Goal: Submit feedback/report problem

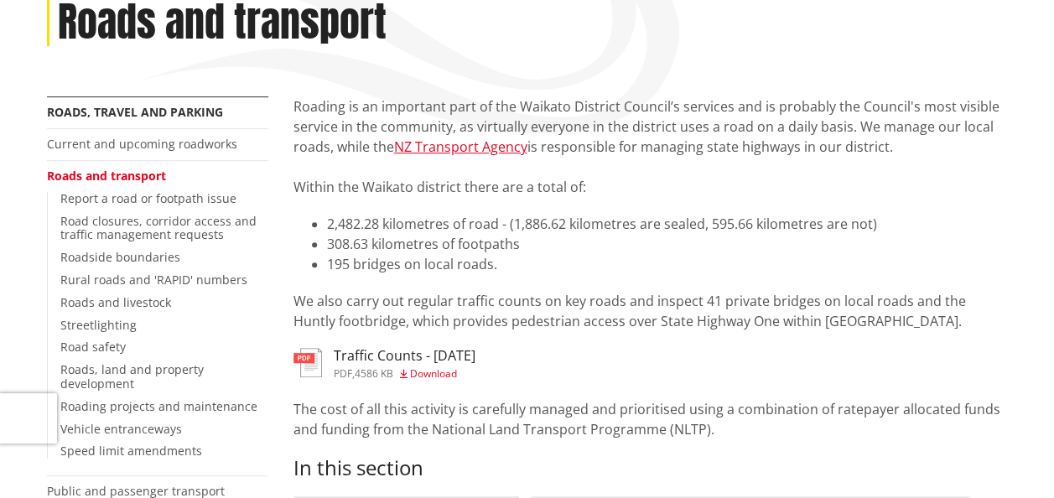
scroll to position [144, 0]
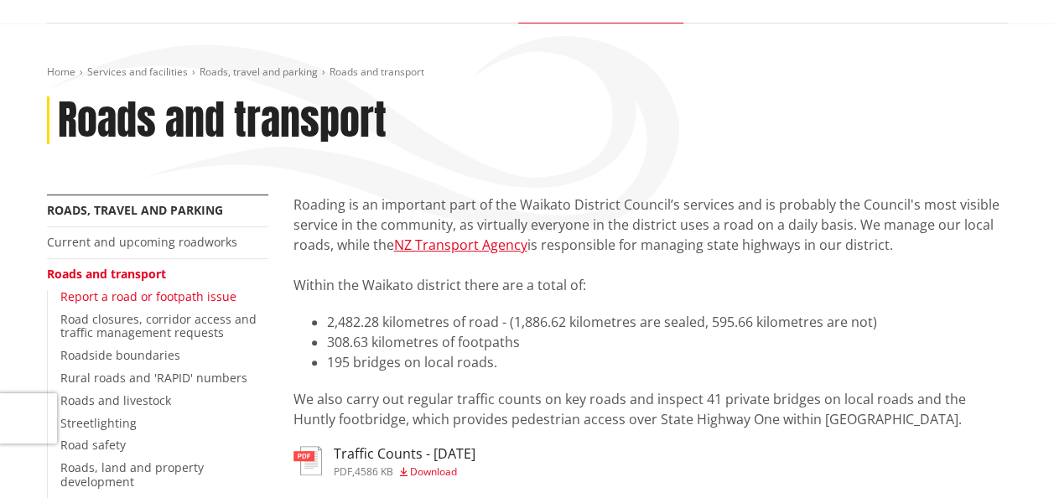
click at [212, 289] on link "Report a road or footpath issue" at bounding box center [148, 297] width 176 height 16
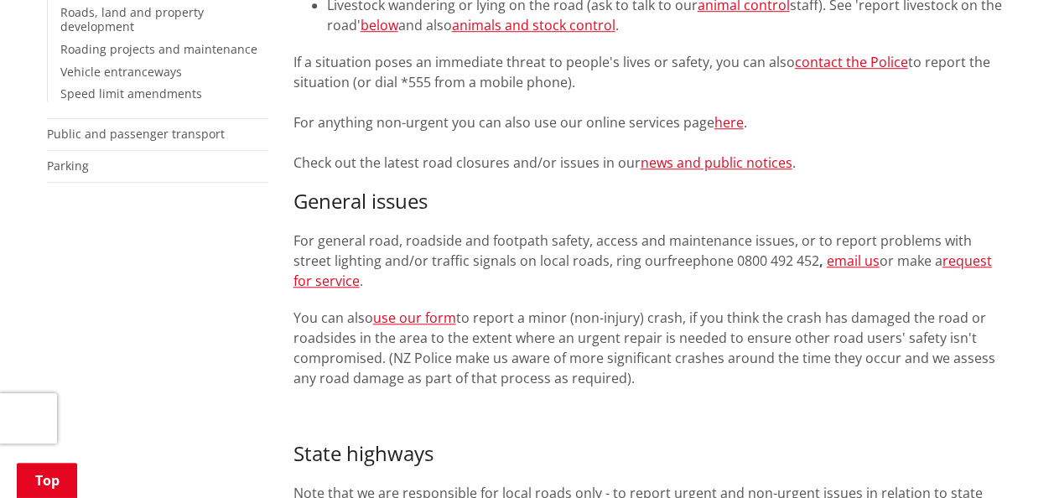
scroll to position [598, 0]
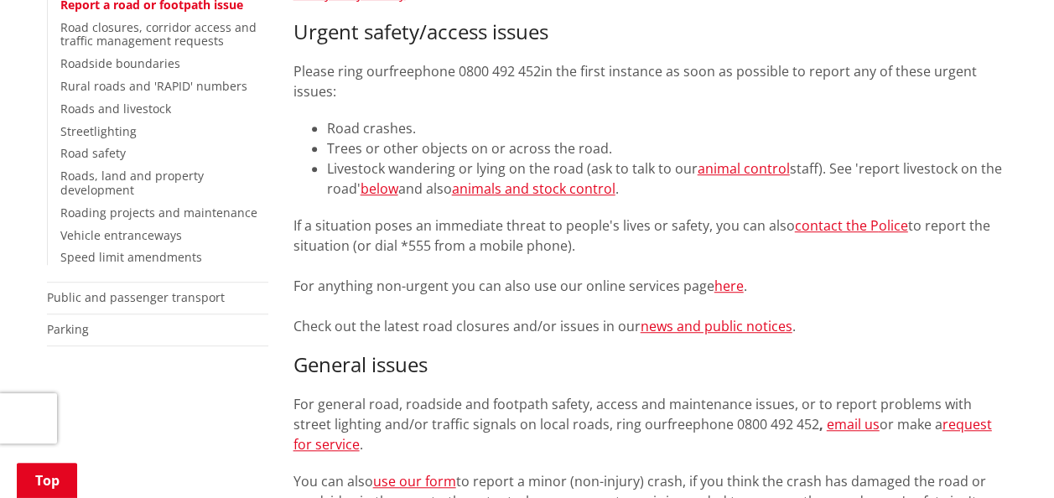
scroll to position [502, 0]
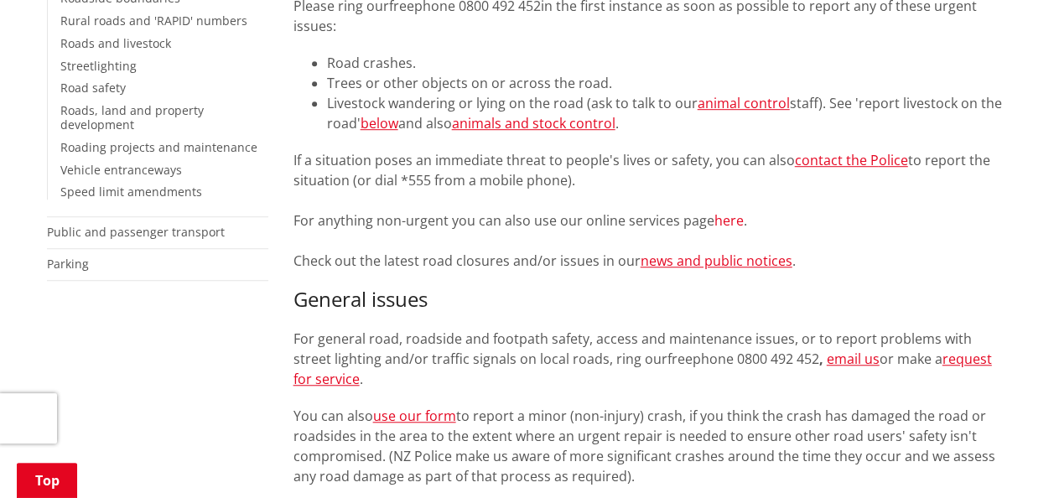
click at [733, 225] on link "here" at bounding box center [729, 220] width 29 height 18
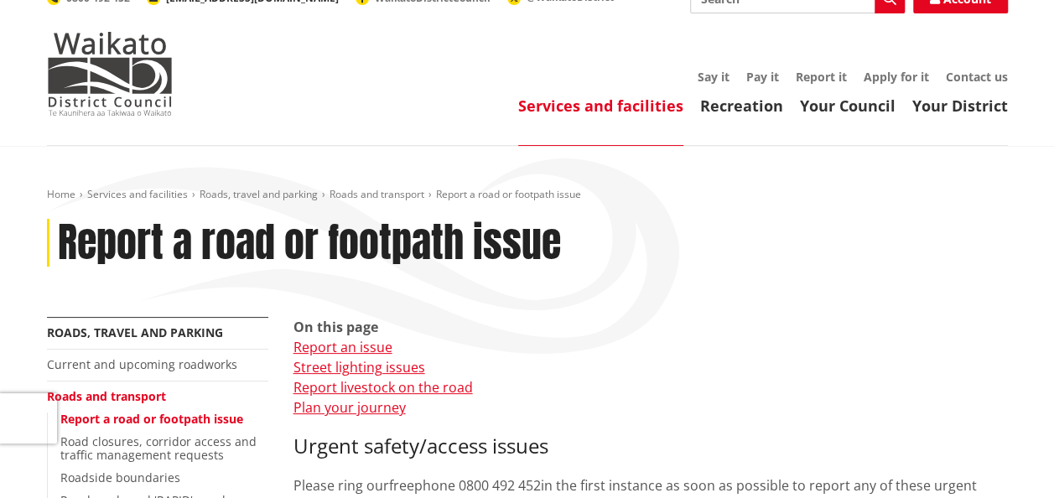
scroll to position [19, 0]
